Goal: Task Accomplishment & Management: Use online tool/utility

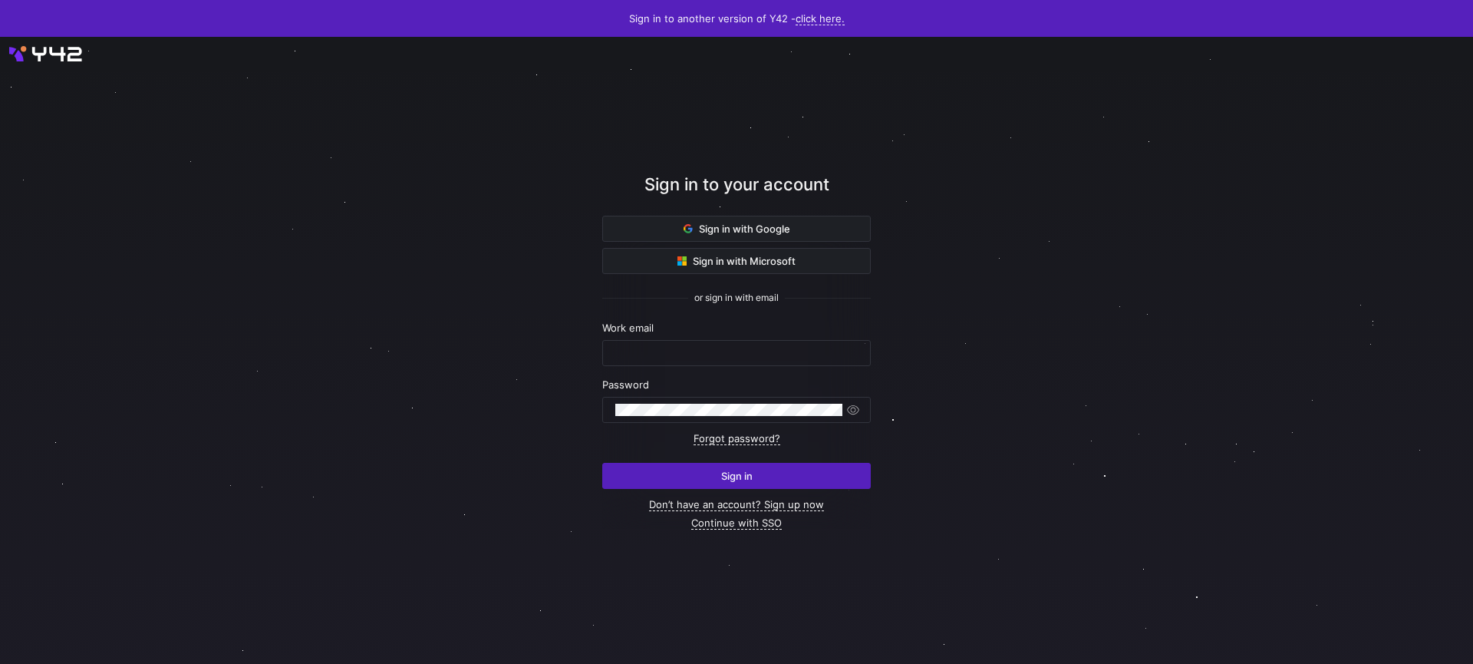
type input "[PERSON_NAME][EMAIL_ADDRESS][DOMAIN_NAME]"
click at [826, 21] on link "click here." at bounding box center [820, 18] width 49 height 13
click at [813, 68] on span "V2" at bounding box center [814, 67] width 18 height 12
click at [743, 357] on input "text" at bounding box center [736, 353] width 242 height 12
type input "joao@oatsome.de"
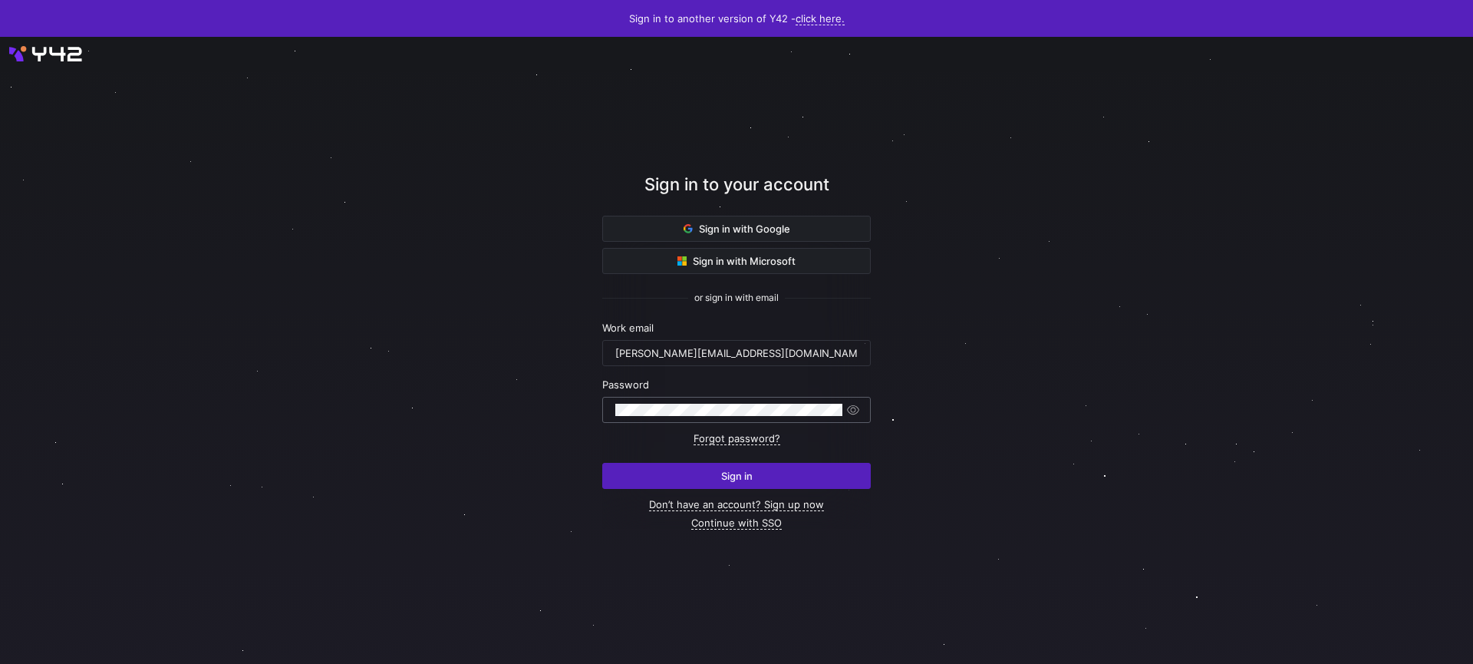
click at [833, 408] on keeper-lock "Open Keeper Popup" at bounding box center [831, 410] width 18 height 18
click at [739, 478] on span "Sign in" at bounding box center [736, 476] width 31 height 12
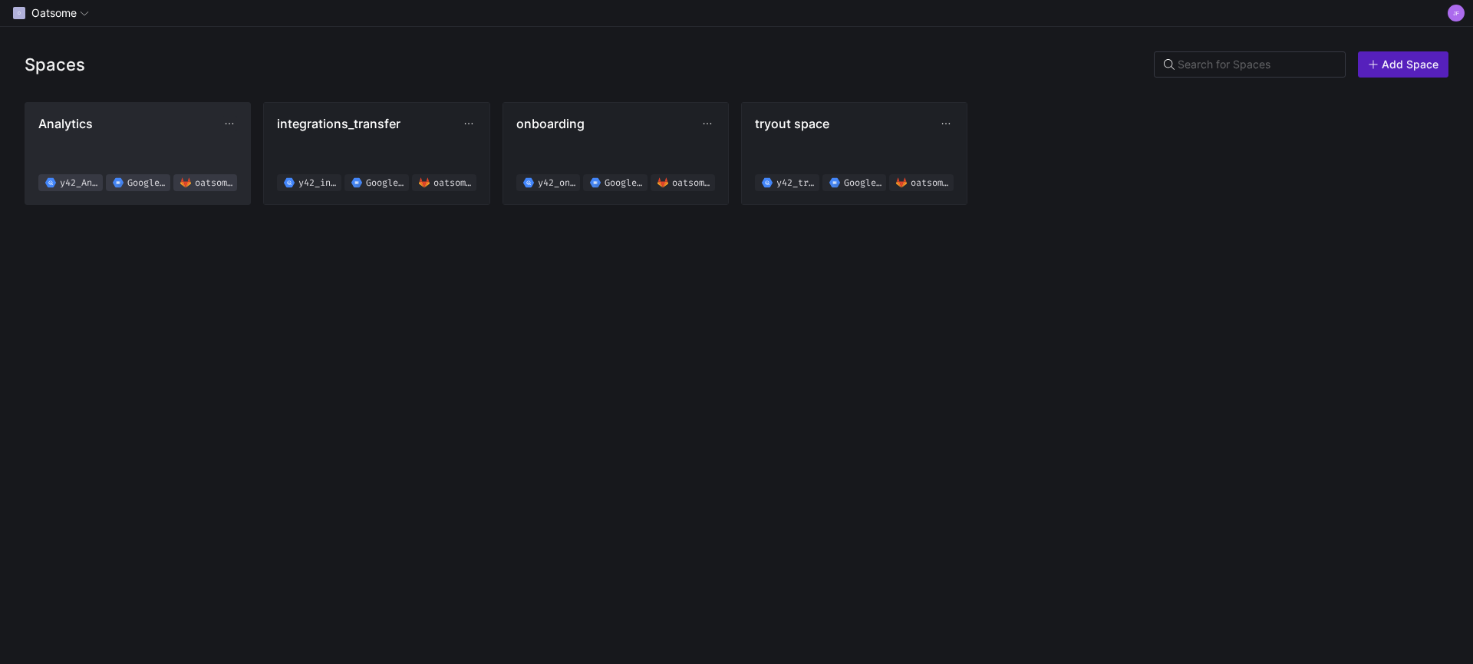
click at [150, 128] on span "Analytics" at bounding box center [129, 123] width 183 height 15
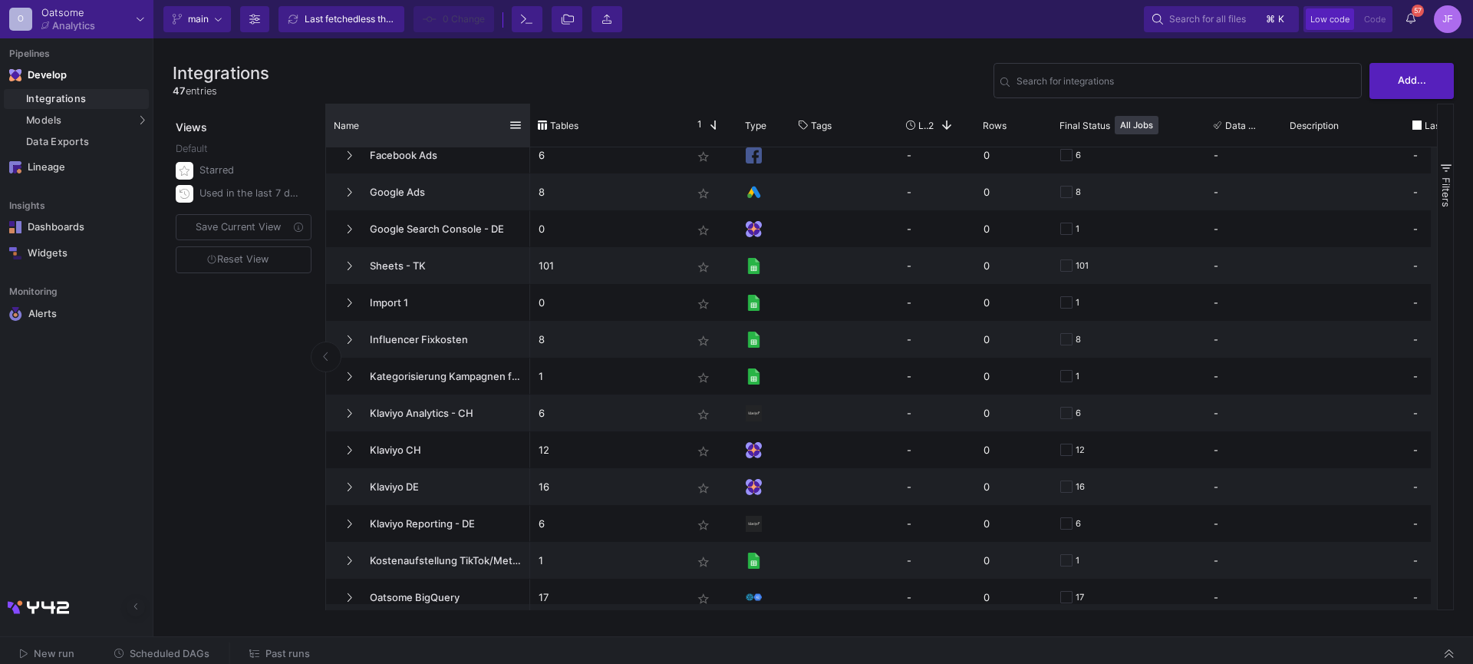
drag, startPoint x: 491, startPoint y: 126, endPoint x: 523, endPoint y: 128, distance: 32.3
click at [527, 126] on div at bounding box center [530, 125] width 6 height 43
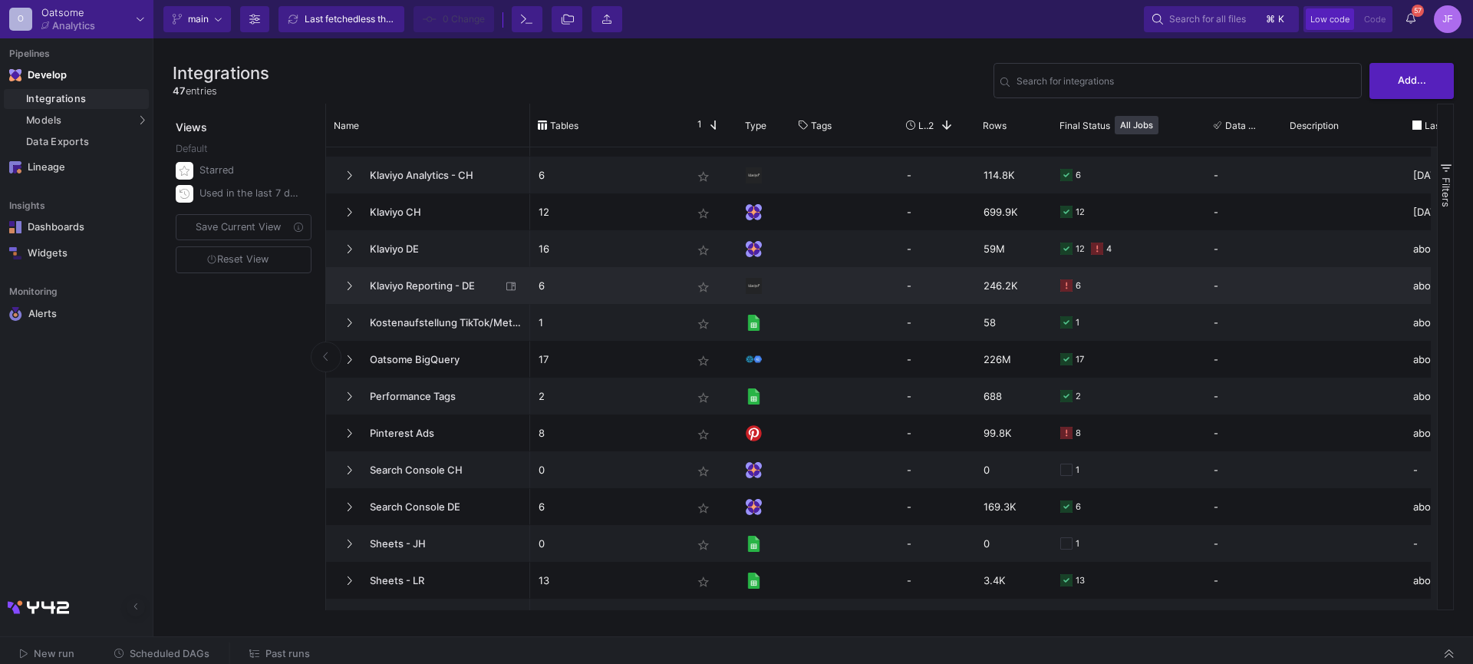
click at [412, 286] on span "Klaviyo Reporting - DE" at bounding box center [431, 286] width 140 height 36
